Goal: Leave review/rating

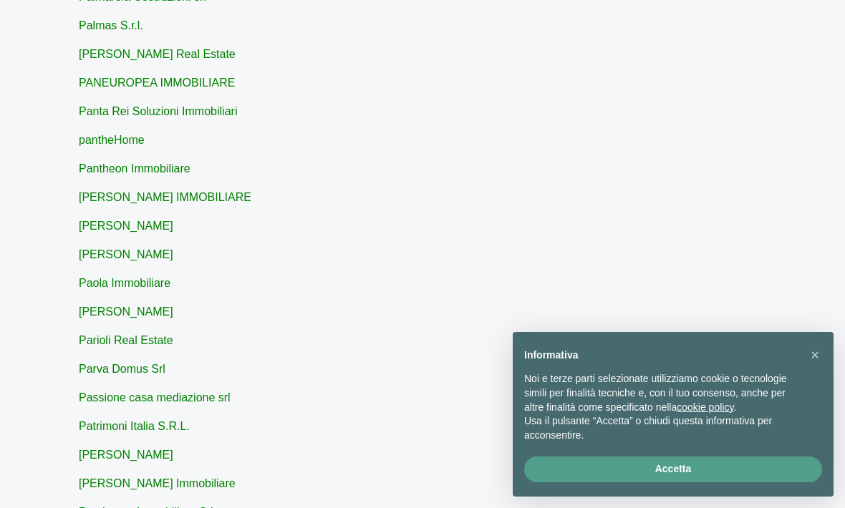
scroll to position [483, 0]
click at [186, 87] on link "PANEUROPEA IMMOBILIARE" at bounding box center [157, 83] width 156 height 12
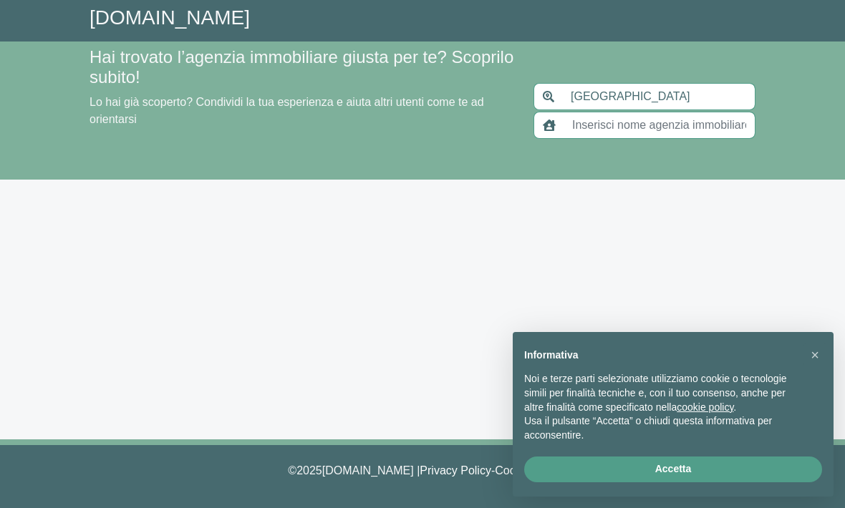
type input "PANEUROPEA IMMOBILIARE"
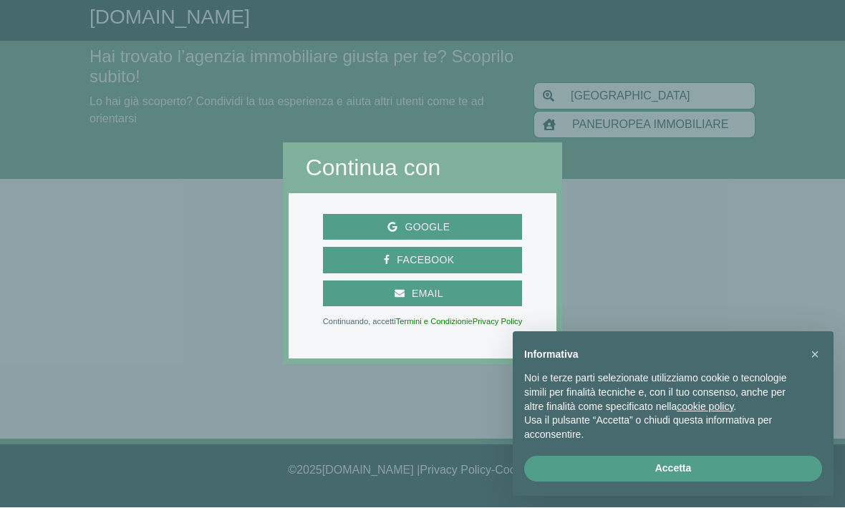
click at [486, 237] on span "Google" at bounding box center [423, 228] width 188 height 18
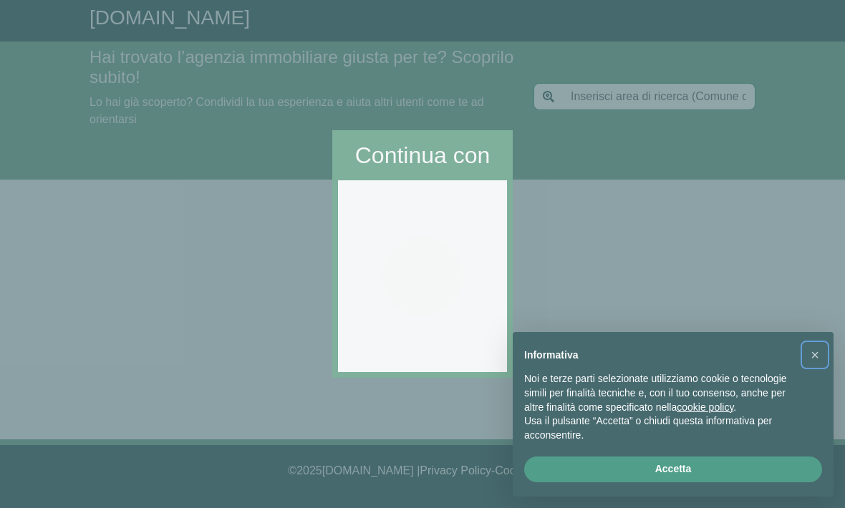
click at [817, 355] on span "×" at bounding box center [814, 355] width 9 height 16
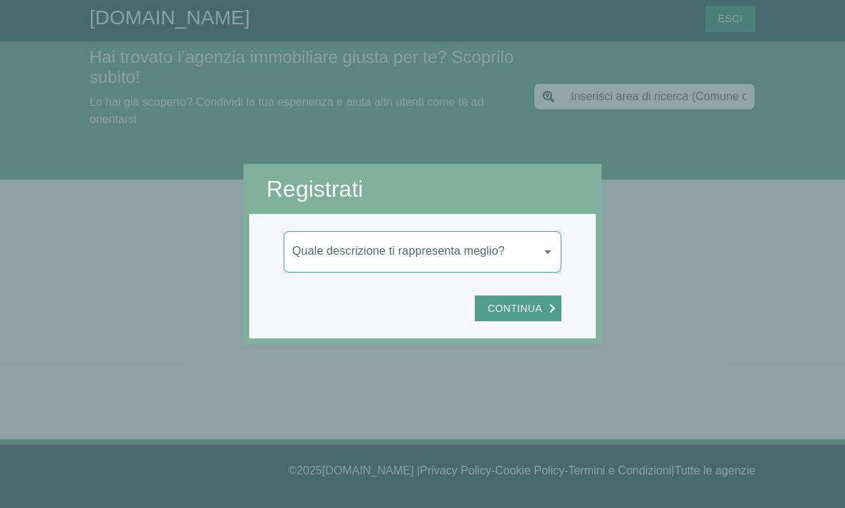
type input "[GEOGRAPHIC_DATA]"
